Goal: Check status: Check status

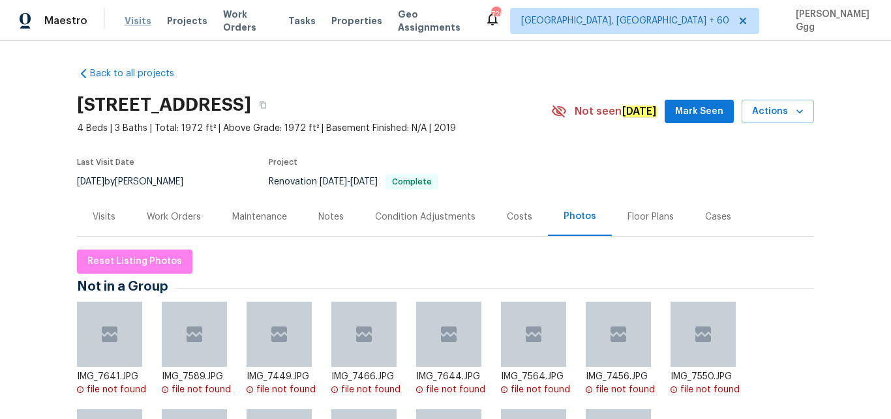
click at [125, 20] on span "Visits" at bounding box center [138, 20] width 27 height 13
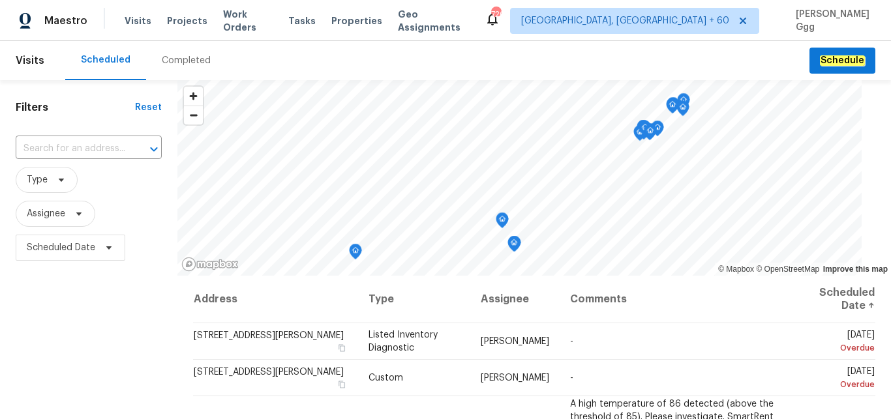
click at [188, 65] on div "Completed" at bounding box center [186, 60] width 49 height 13
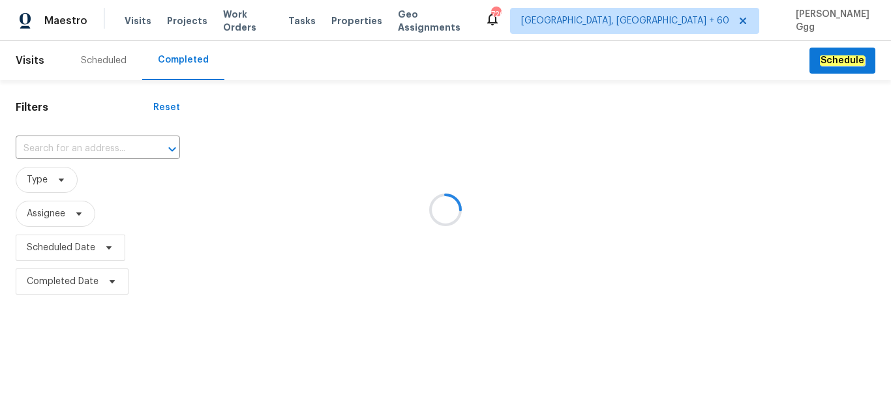
click at [35, 149] on div at bounding box center [445, 209] width 891 height 419
click at [33, 142] on div at bounding box center [445, 209] width 891 height 419
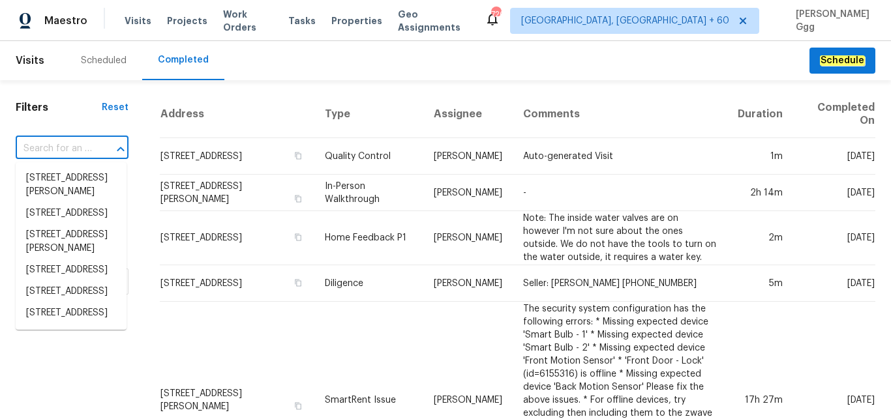
paste input "[STREET_ADDRESS]"
type input "[STREET_ADDRESS]"
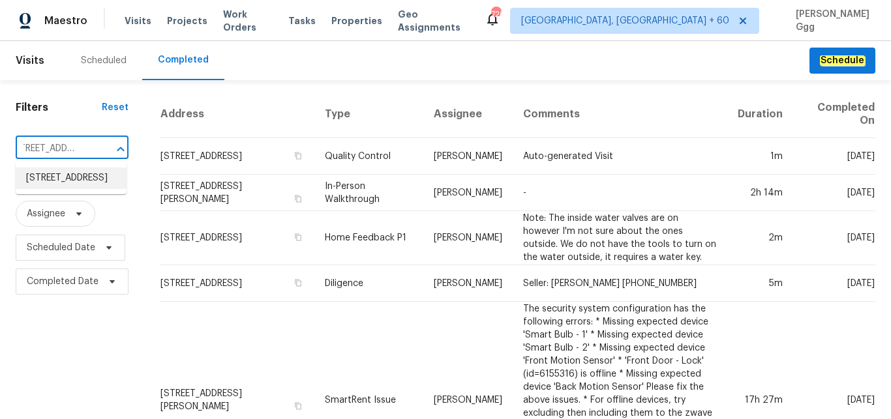
click at [40, 184] on li "[STREET_ADDRESS]" at bounding box center [71, 179] width 111 height 22
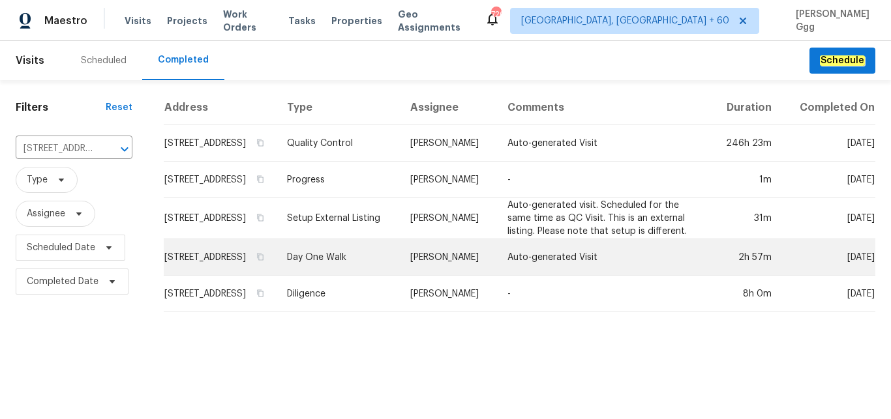
click at [376, 271] on td "Day One Walk" at bounding box center [337, 257] width 123 height 37
